Goal: Transaction & Acquisition: Purchase product/service

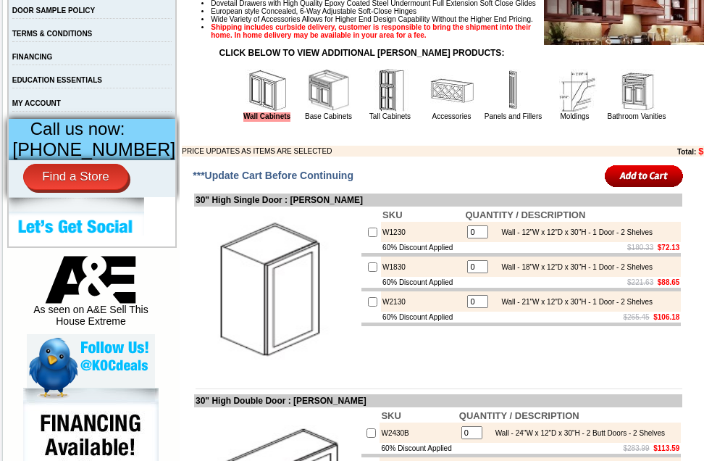
scroll to position [580, 0]
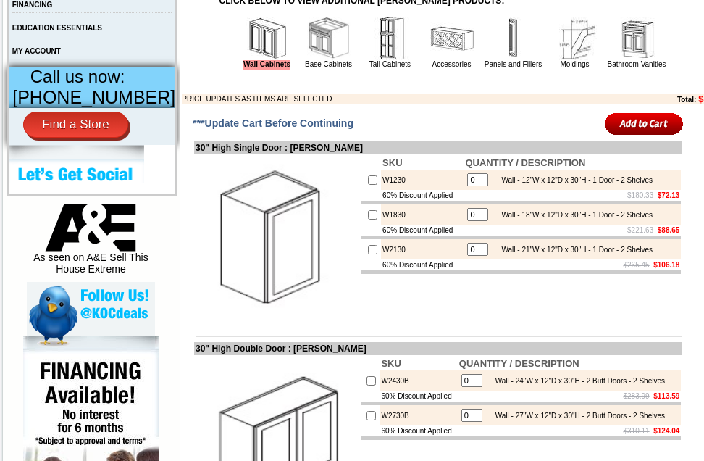
click at [138, 136] on input "image" at bounding box center [644, 124] width 79 height 24
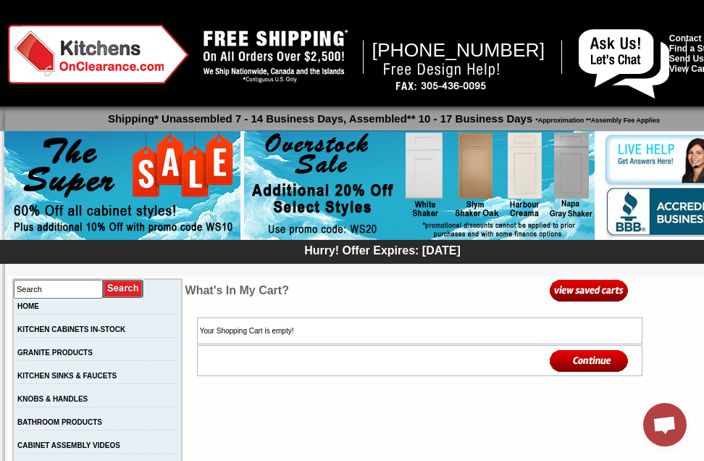
click at [571, 357] on img at bounding box center [589, 361] width 79 height 24
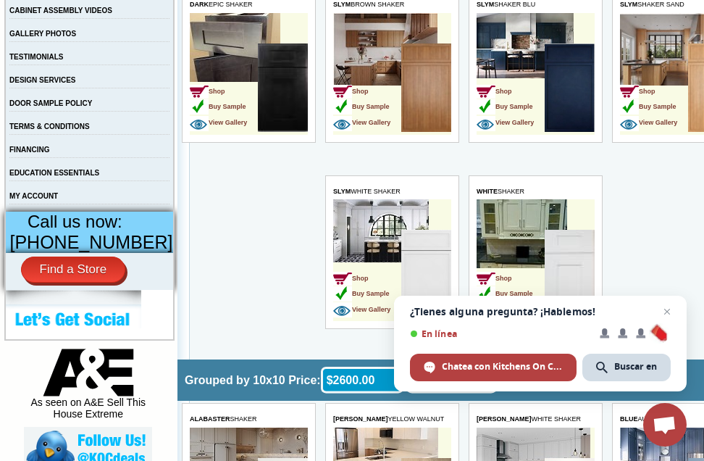
click at [542, 43] on td "Shop Buy Sample View Gallery" at bounding box center [510, 88] width 68 height 91
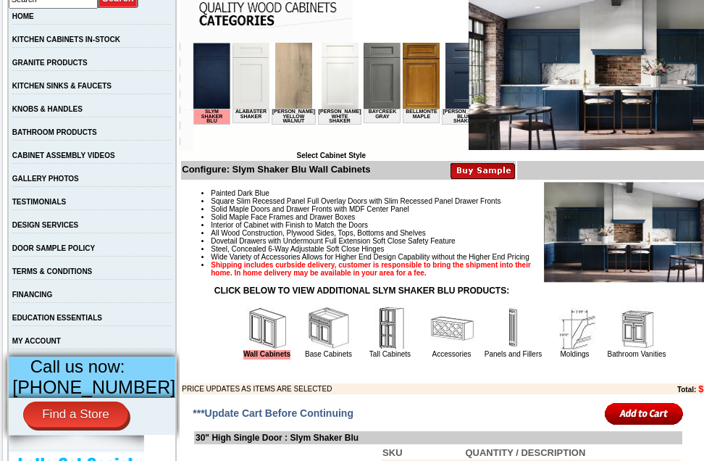
scroll to position [507, 0]
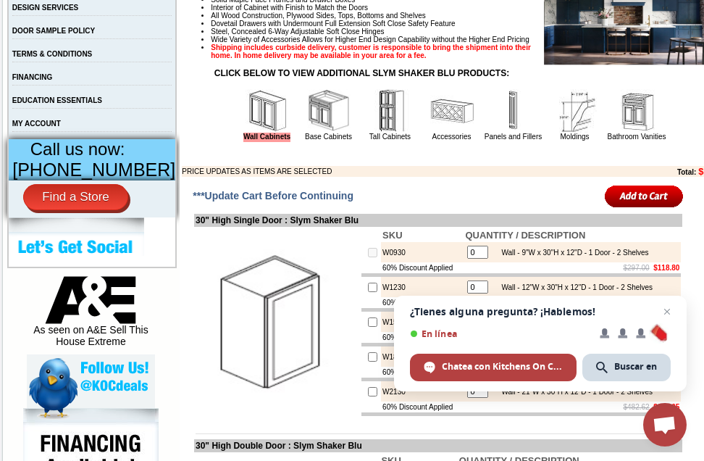
click at [470, 259] on input "0" at bounding box center [477, 252] width 21 height 13
drag, startPoint x: 470, startPoint y: 270, endPoint x: 422, endPoint y: 269, distance: 47.9
click at [422, 262] on tr "W0930 0 Wall - 9"W x 30"H x 12"D - 1 Door - 2 Shelves" at bounding box center [522, 252] width 320 height 20
type input "2"
click at [368, 257] on input "checkbox" at bounding box center [372, 252] width 9 height 9
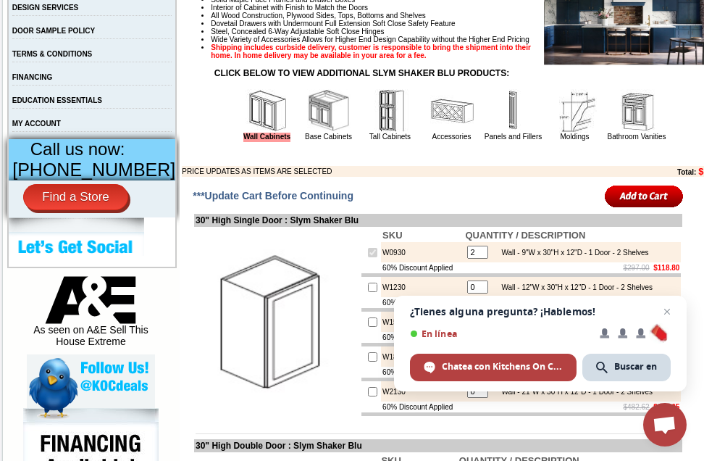
checkbox input "false"
type input "0"
click at [362, 297] on td at bounding box center [372, 287] width 20 height 20
click at [368, 292] on input "checkbox" at bounding box center [372, 287] width 9 height 9
checkbox input "true"
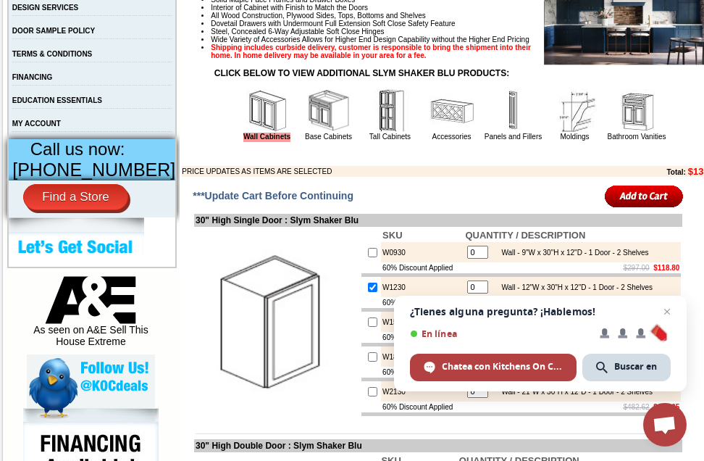
type input "1"
click at [368, 292] on input "checkbox" at bounding box center [372, 287] width 9 height 9
checkbox input "false"
type input "0"
click at [368, 292] on input "checkbox" at bounding box center [372, 287] width 9 height 9
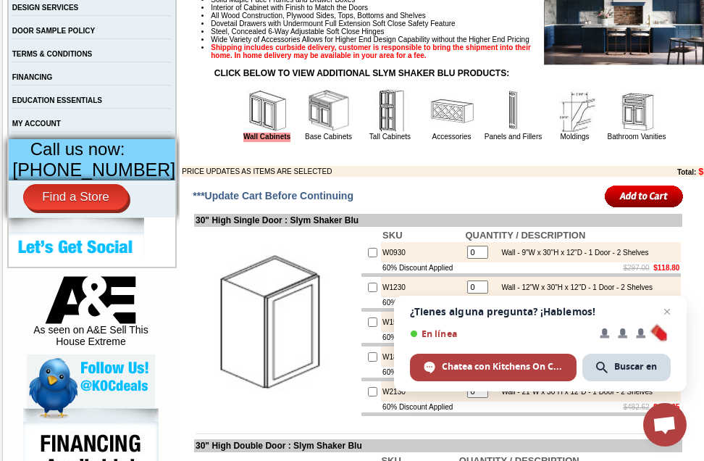
checkbox input "true"
type input "1"
click at [636, 211] on td at bounding box center [603, 196] width 165 height 30
click at [636, 208] on input "image" at bounding box center [644, 196] width 79 height 24
click at [630, 208] on input "image" at bounding box center [644, 196] width 79 height 24
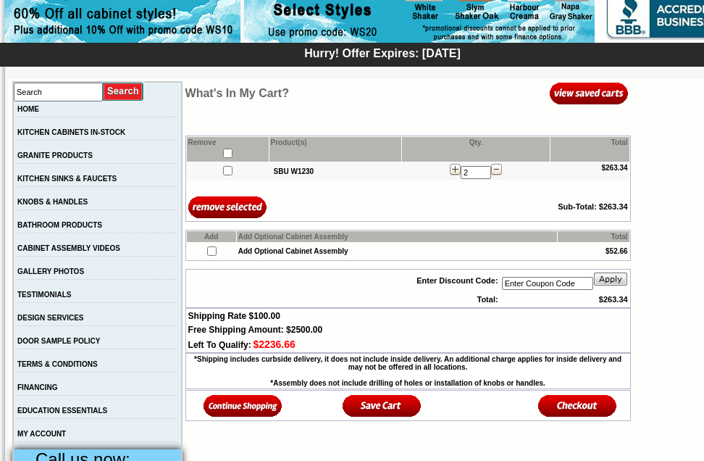
scroll to position [217, 0]
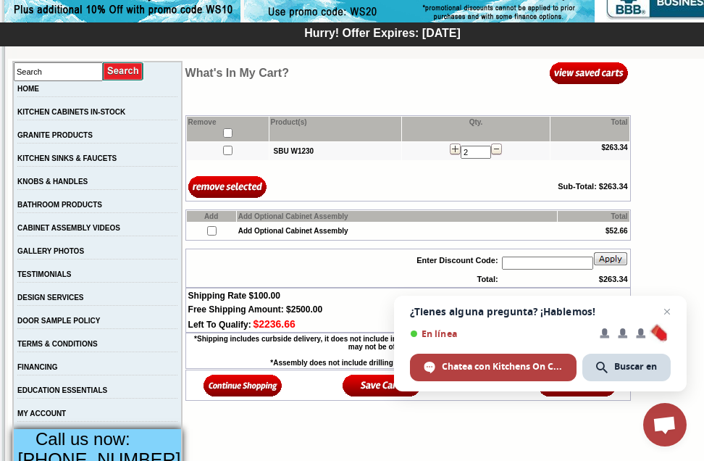
click at [545, 270] on input "text" at bounding box center [547, 263] width 91 height 13
paste input "WS10"
drag, startPoint x: 591, startPoint y: 267, endPoint x: 604, endPoint y: 272, distance: 13.7
click at [591, 267] on input "WS10" at bounding box center [547, 263] width 91 height 13
type input "WS10"
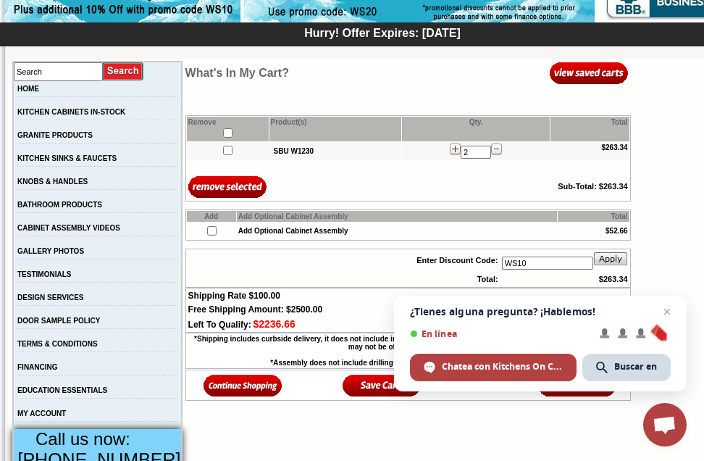
click at [604, 271] on td "WS10" at bounding box center [565, 260] width 129 height 21
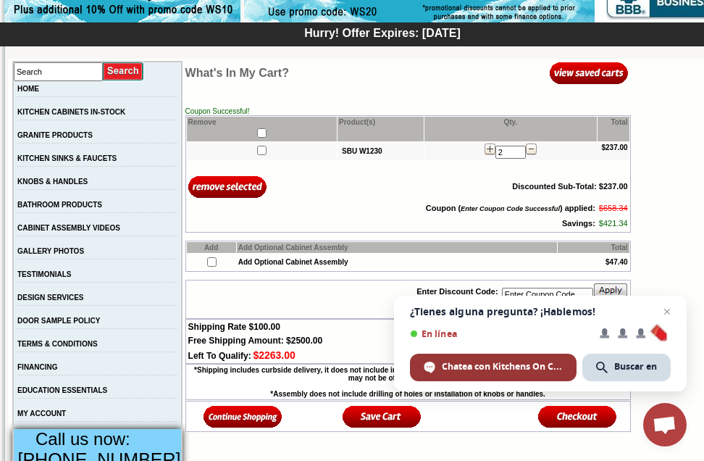
scroll to position [290, 0]
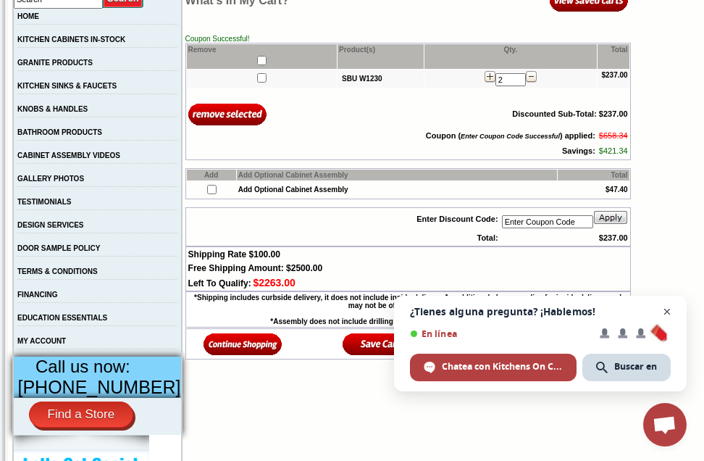
click at [668, 310] on span "Chat abierto" at bounding box center [668, 312] width 18 height 18
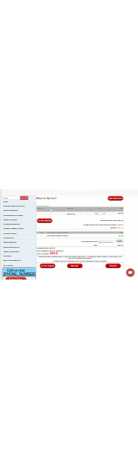
scroll to position [217, 0]
